Goal: Register for event/course

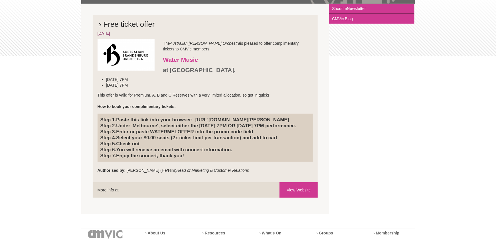
scroll to position [114, 0]
drag, startPoint x: 197, startPoint y: 119, endPoint x: 172, endPoint y: 124, distance: 25.0
click at [172, 124] on h4 "Step 1. Paste this link into your browser: https://www.brandenburg.com.au/live-…" at bounding box center [205, 138] width 210 height 42
copy h4 "https://www.brandenburg.com.au/live-concerts/events/water-music/"
drag, startPoint x: 153, startPoint y: 142, endPoint x: 194, endPoint y: 142, distance: 41.3
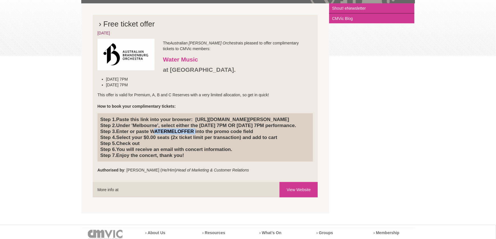
click at [194, 142] on h4 "Step 1. Paste this link into your browser: https://www.brandenburg.com.au/live-…" at bounding box center [205, 138] width 210 height 42
copy h4 "WATERMELOFFER"
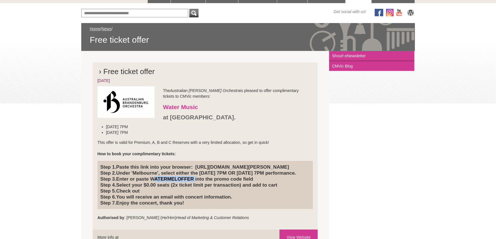
scroll to position [0, 0]
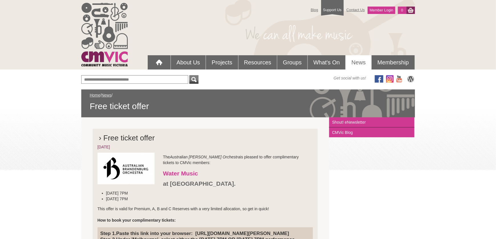
click at [80, 216] on div "Blog Support Us Contact Us Member Login 0 About Us What We Do" at bounding box center [248, 230] width 496 height 460
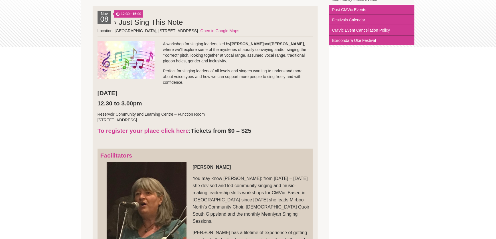
scroll to position [114, 0]
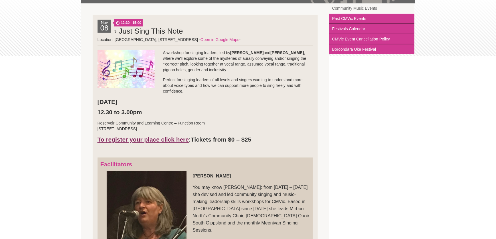
click at [128, 139] on link "To register your place click here" at bounding box center [142, 139] width 91 height 7
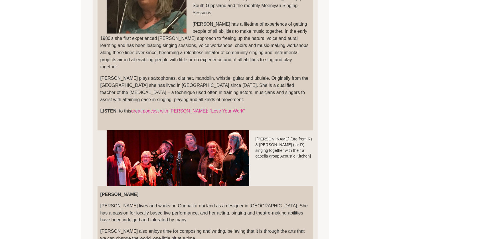
scroll to position [228, 0]
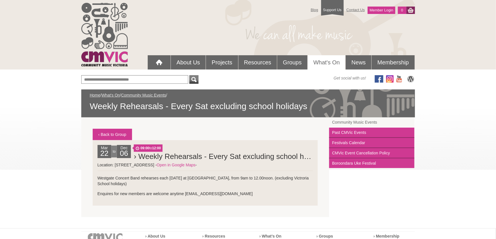
click at [182, 129] on section "‹ Back to Group [DATE] to [DATE] 09:00 12:00" at bounding box center [205, 167] width 248 height 100
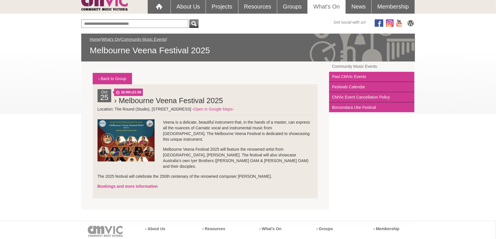
scroll to position [57, 0]
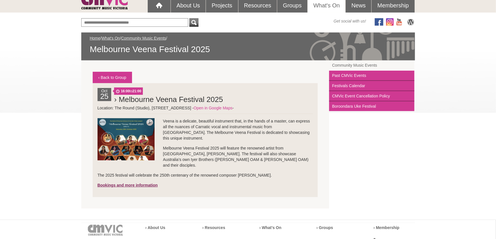
click at [124, 183] on link "Bookings and more information" at bounding box center [127, 185] width 60 height 5
